Goal: Information Seeking & Learning: Compare options

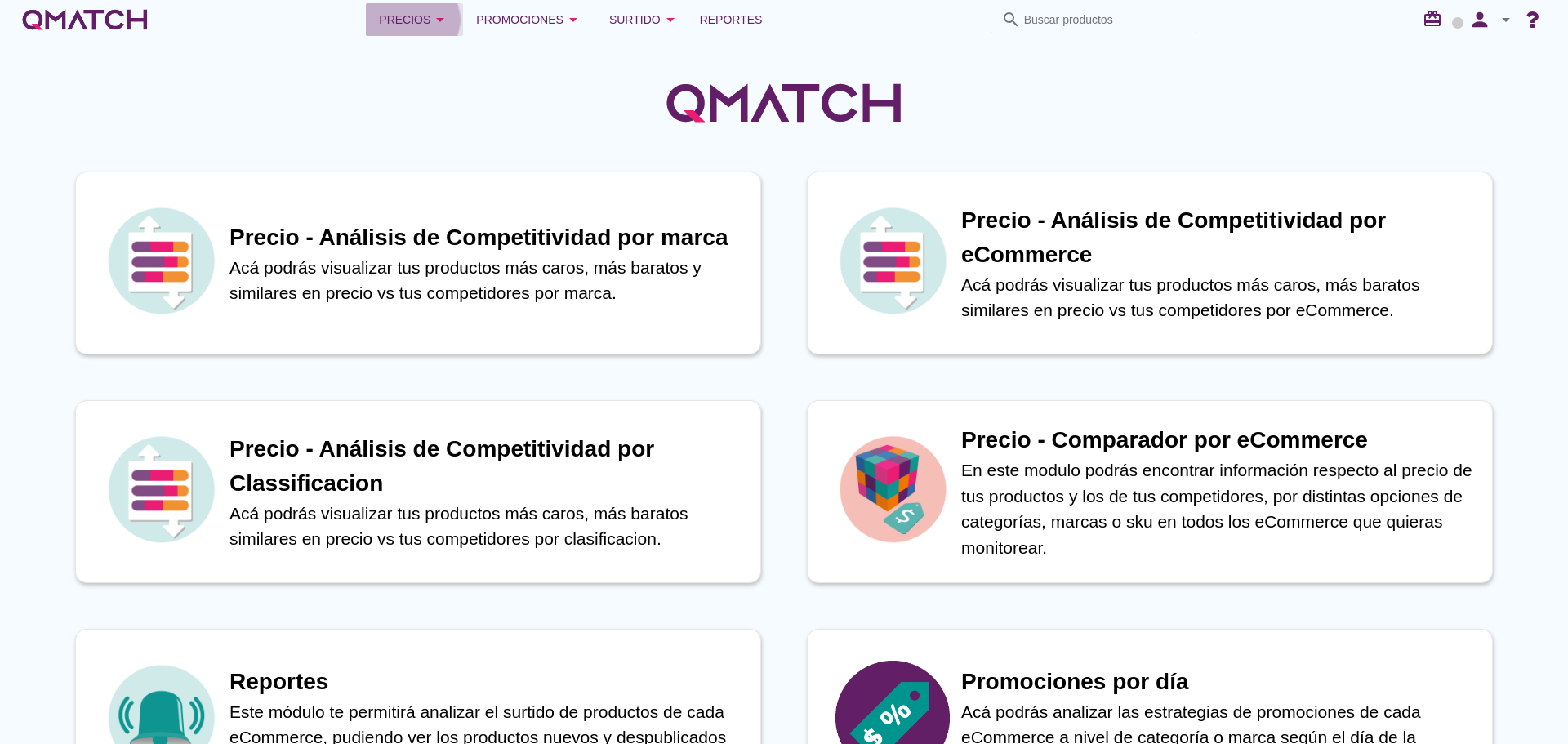
click at [402, 25] on div "Precios arrow_drop_down" at bounding box center [414, 20] width 71 height 20
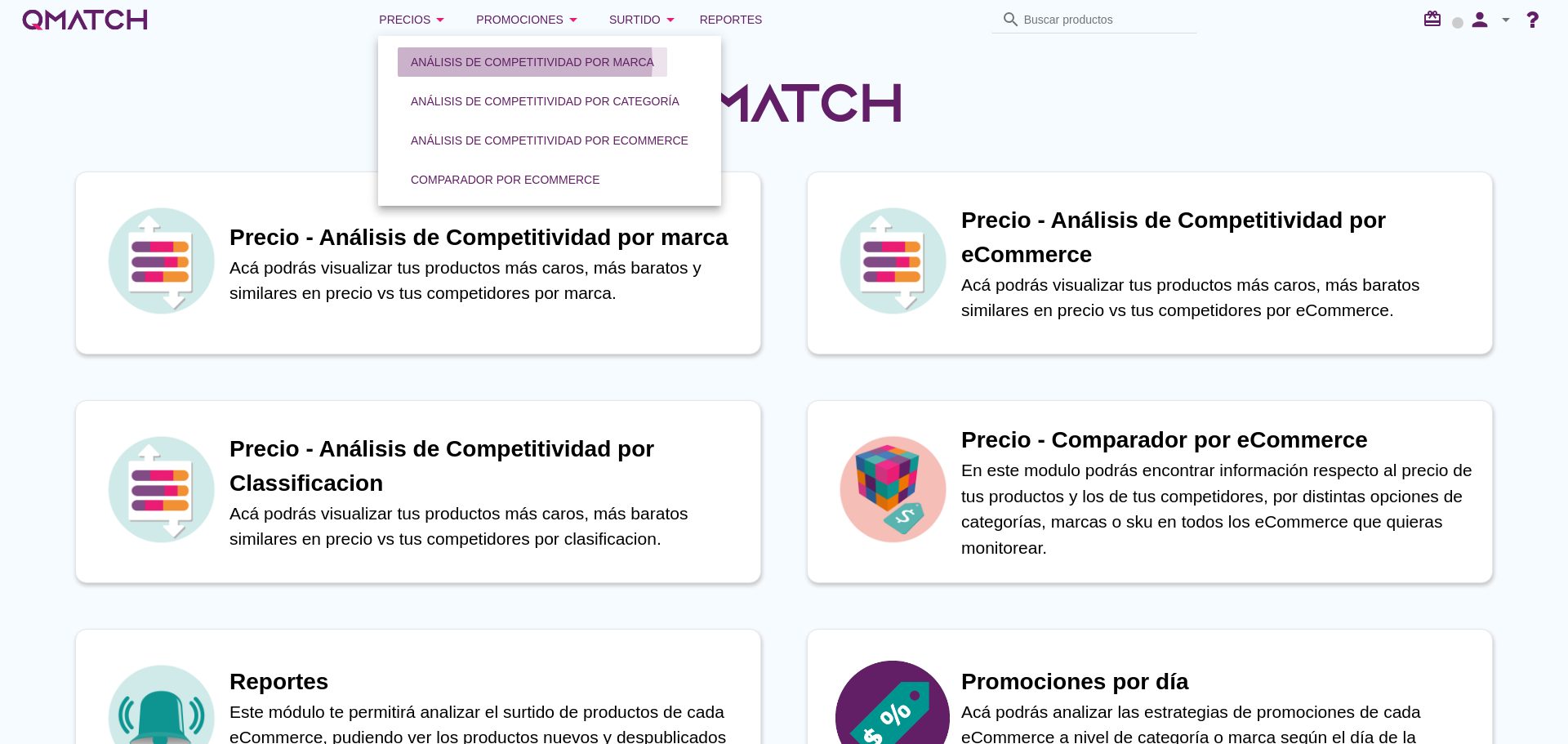
click at [531, 54] on div "Análisis de competitividad por marca" at bounding box center [532, 62] width 243 height 17
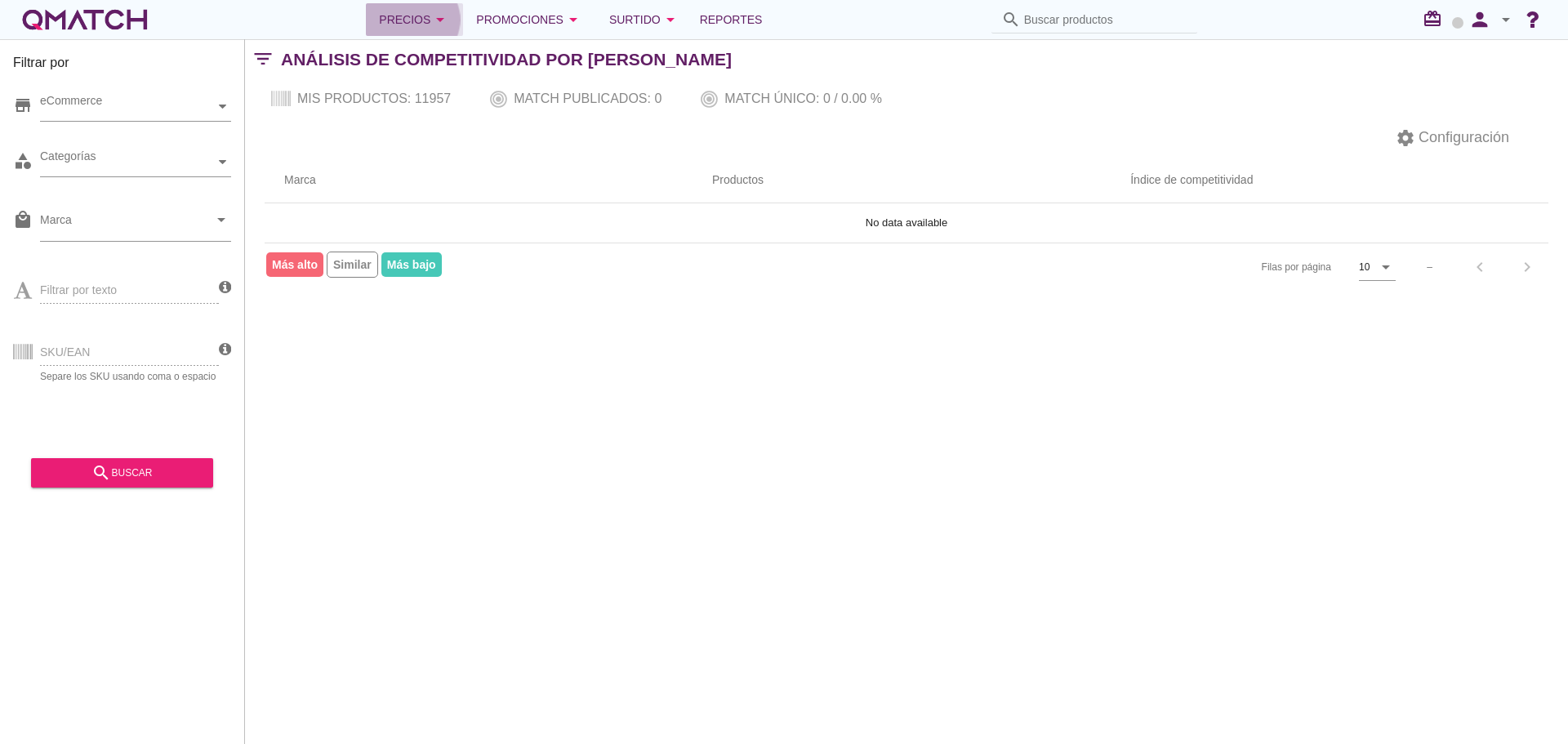
click at [396, 31] on button "Precios arrow_drop_down" at bounding box center [414, 19] width 97 height 33
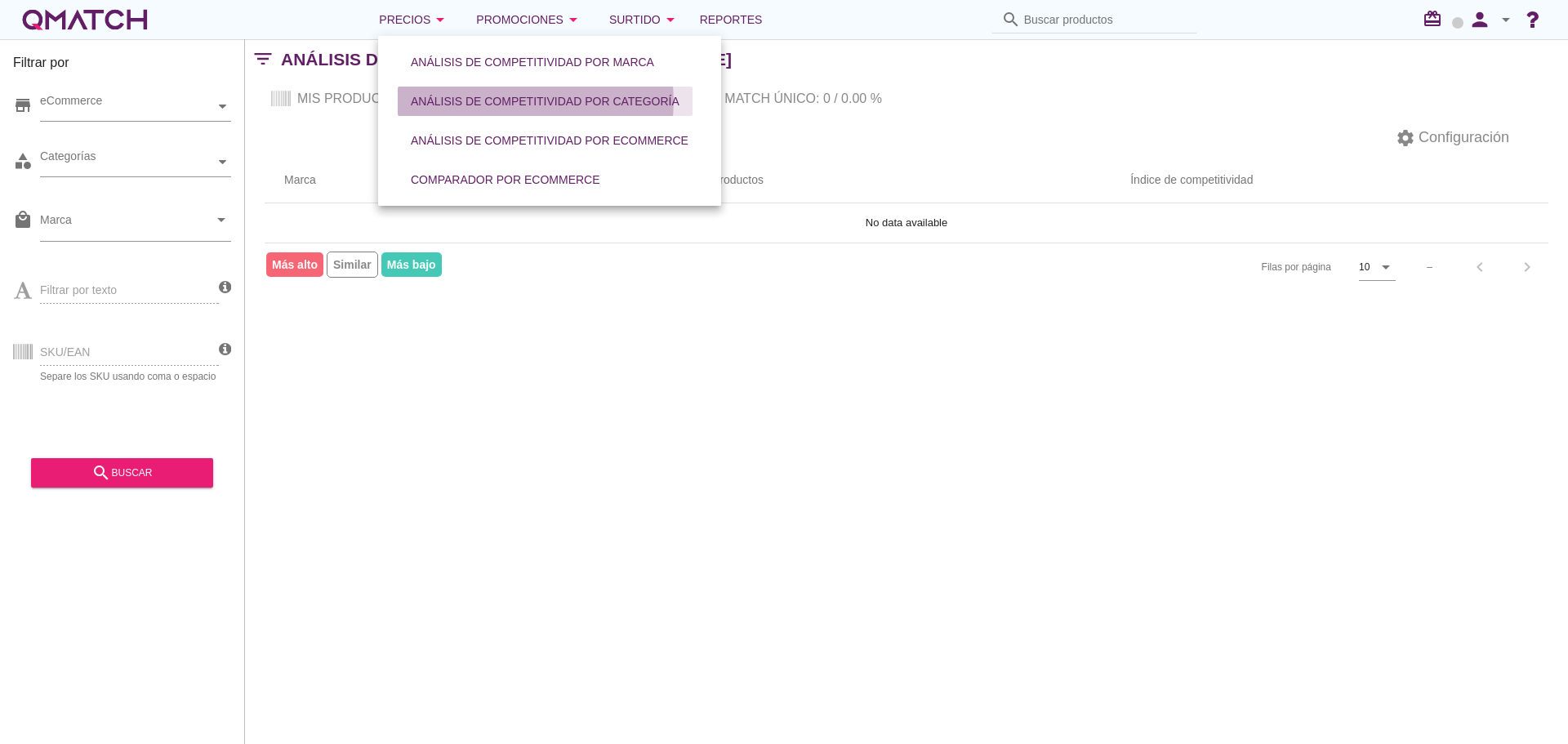
click at [468, 116] on link "Análisis de competitividad por categoría" at bounding box center [544, 101] width 308 height 39
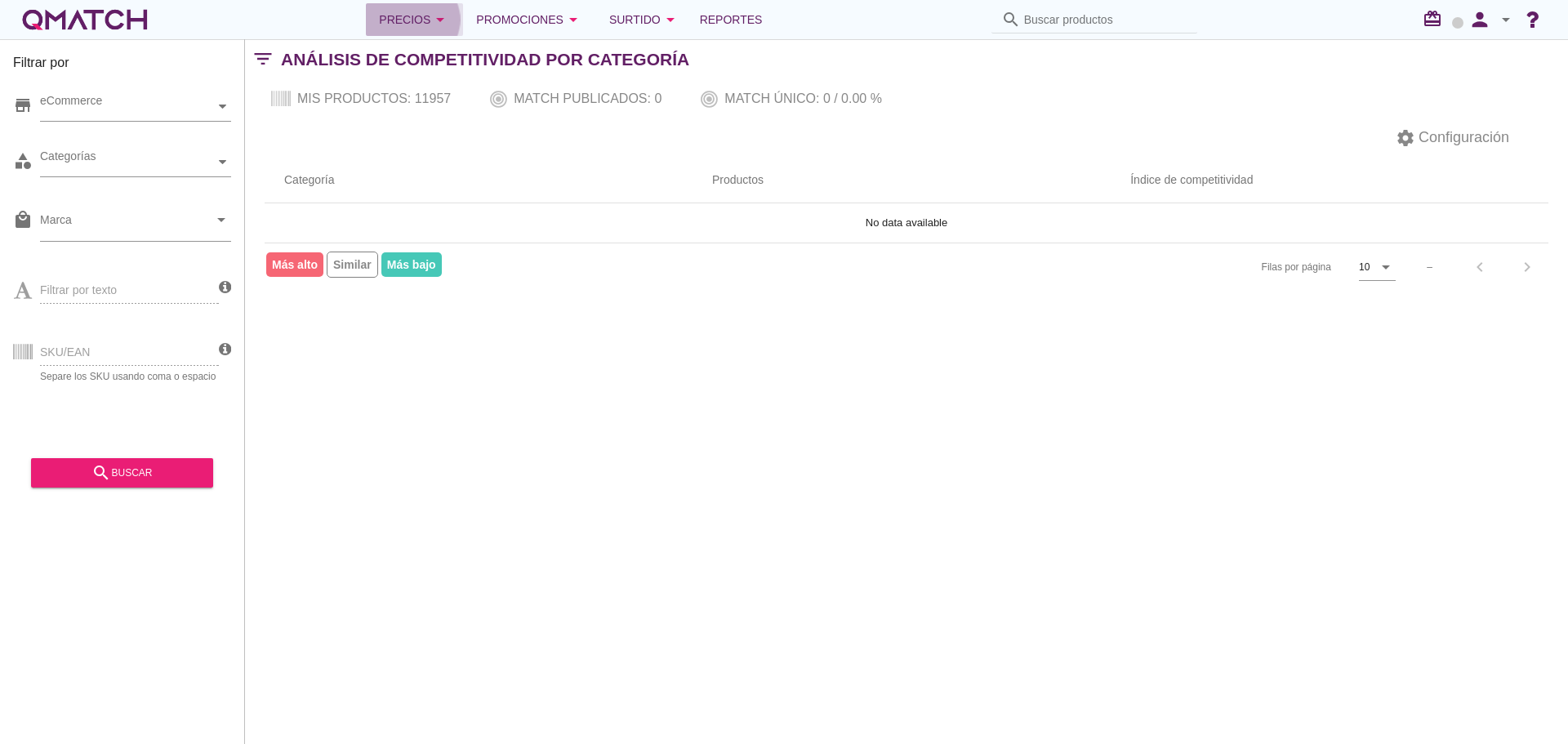
click at [425, 25] on div "Precios arrow_drop_down" at bounding box center [414, 20] width 71 height 20
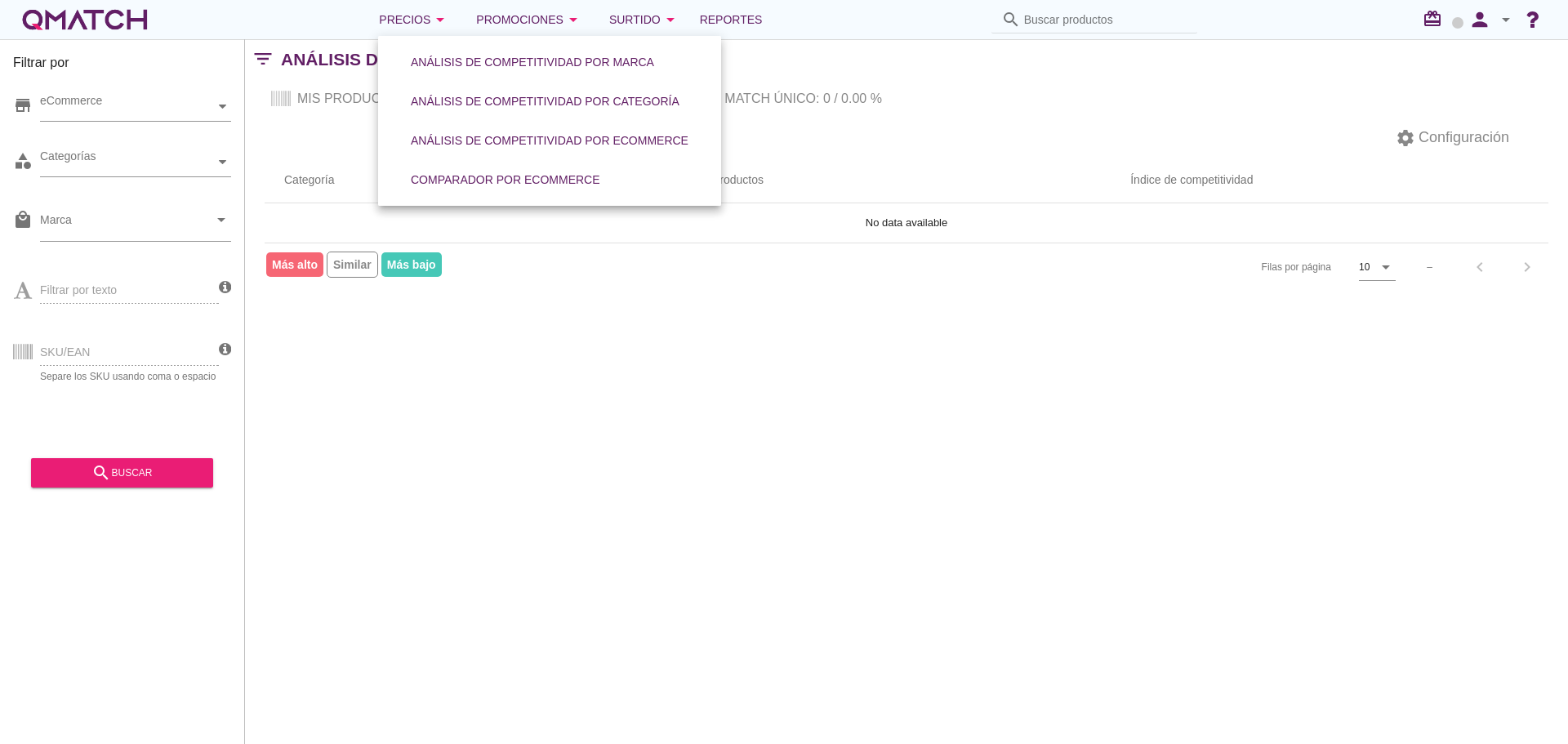
click at [587, 381] on div "Filtrar por store eCommerce category Categorías local_mall Marca arrow_drop_dow…" at bounding box center [906, 391] width 1323 height 705
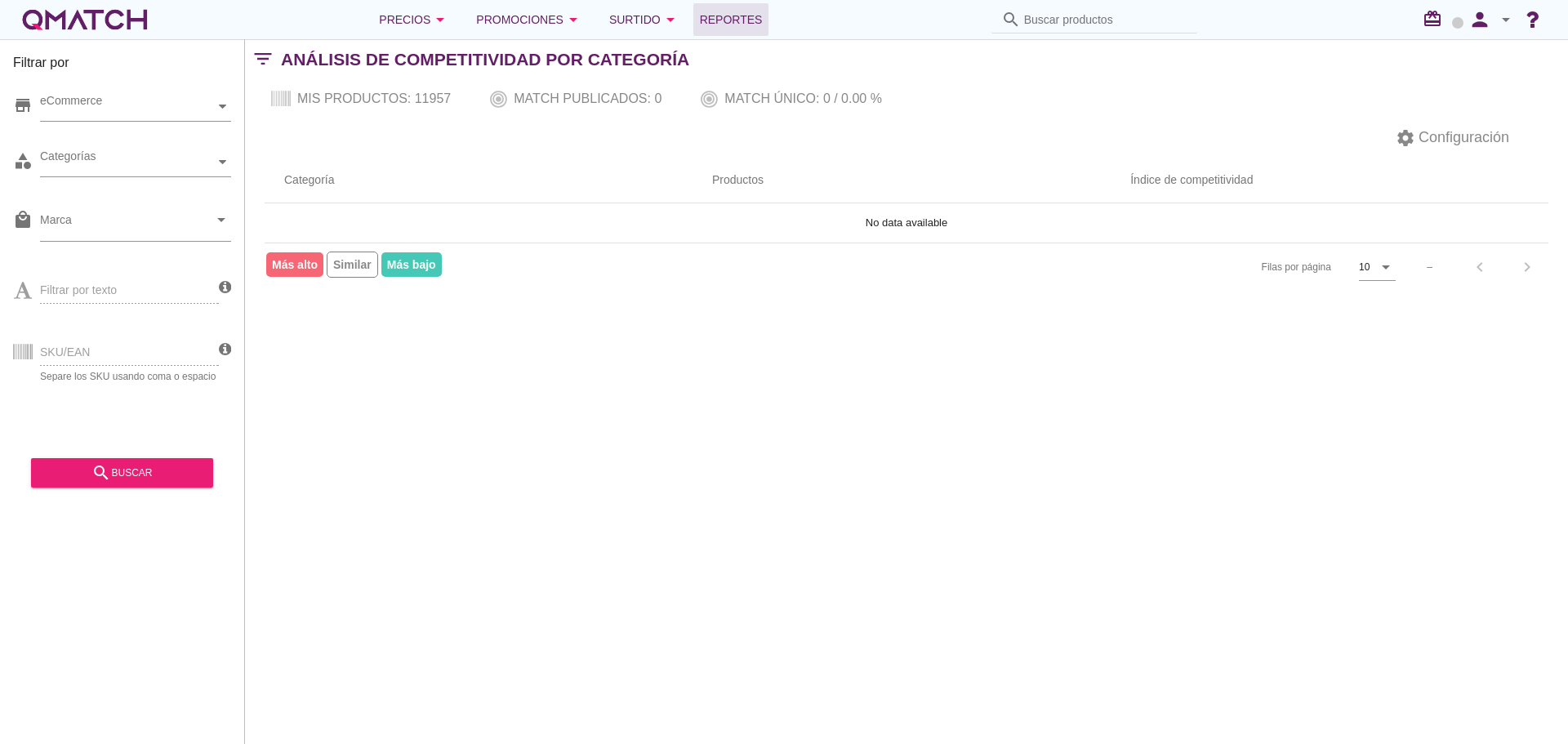
click at [735, 16] on span "Reportes" at bounding box center [731, 20] width 63 height 20
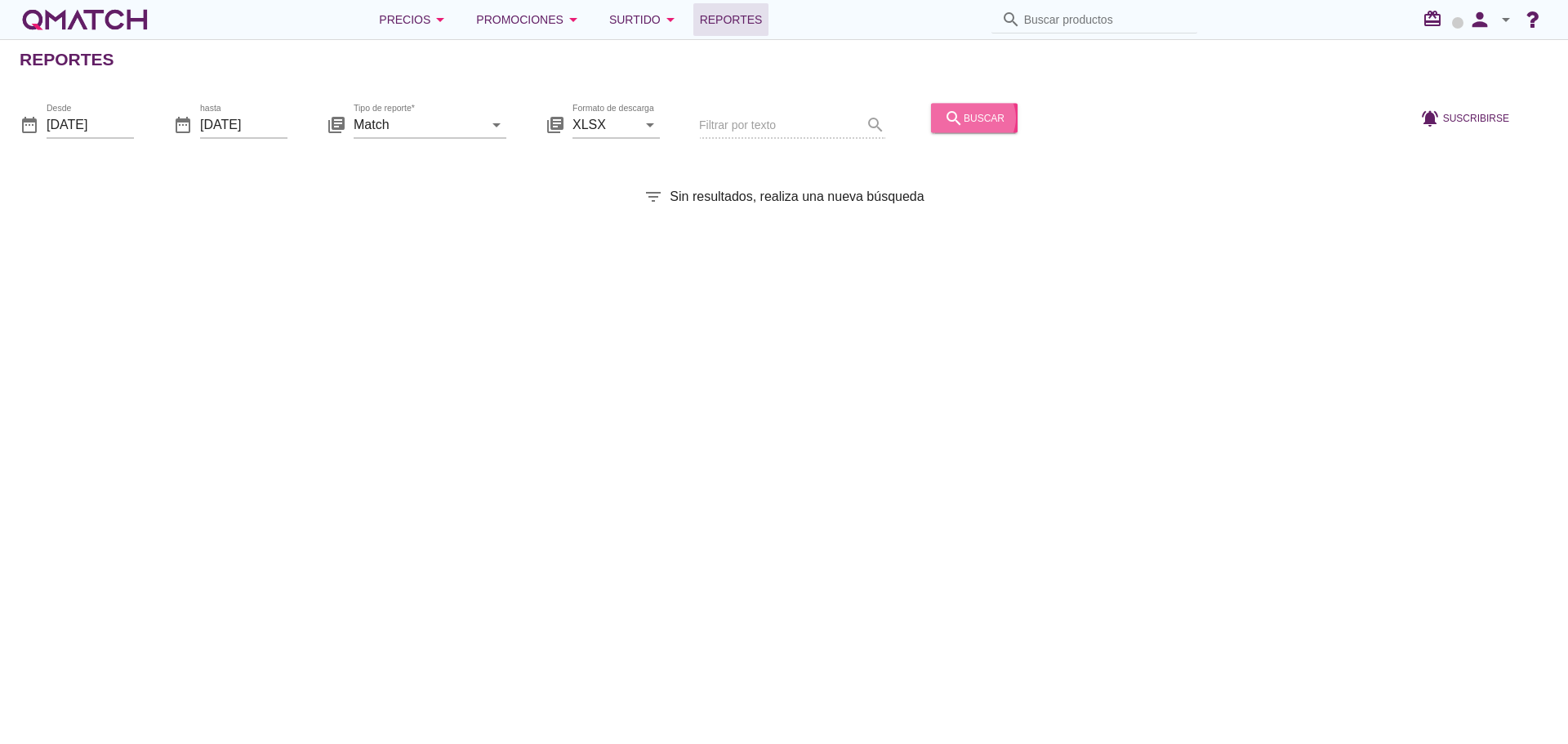
click at [951, 115] on div "search buscar" at bounding box center [974, 118] width 61 height 20
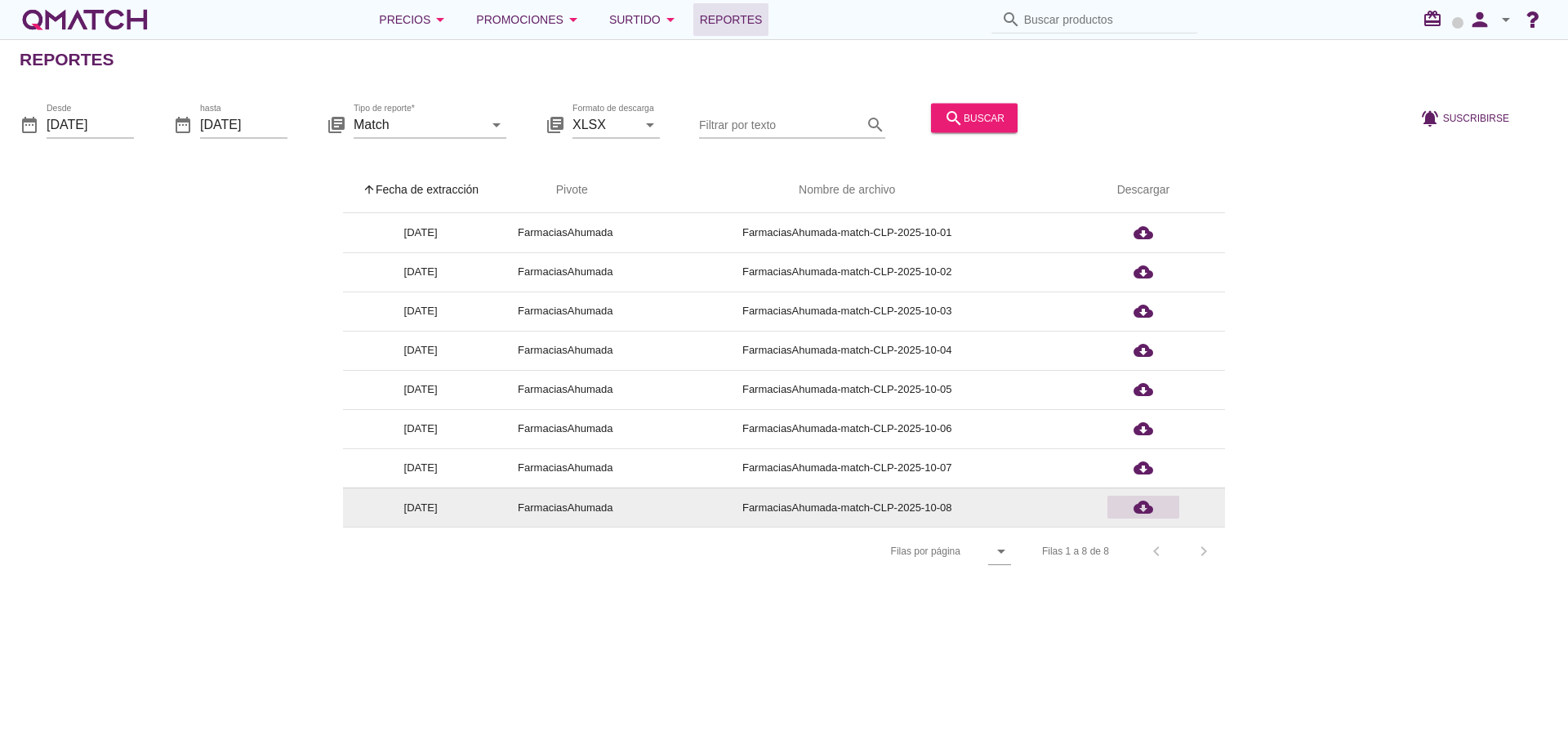
click at [1152, 514] on icon "cloud_download" at bounding box center [1143, 508] width 20 height 20
